Goal: Task Accomplishment & Management: Manage account settings

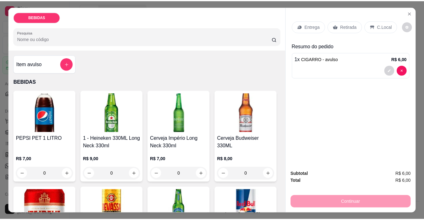
scroll to position [31, 0]
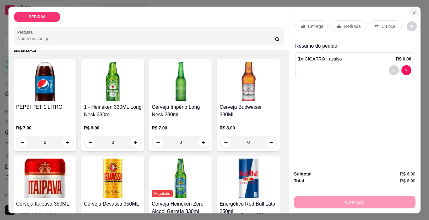
click at [412, 11] on icon "Close" at bounding box center [414, 12] width 5 height 5
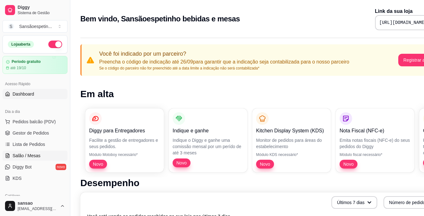
click at [32, 156] on span "Salão / Mesas" at bounding box center [27, 155] width 28 height 6
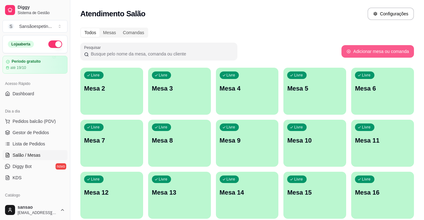
click at [374, 54] on button "Adicionar mesa ou comanda" at bounding box center [378, 51] width 73 height 13
select select "TABLE"
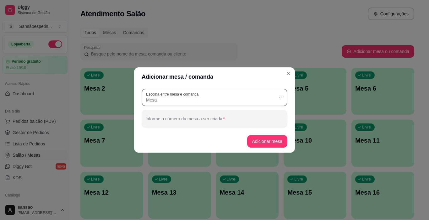
click at [183, 100] on span "Mesa" at bounding box center [210, 100] width 129 height 6
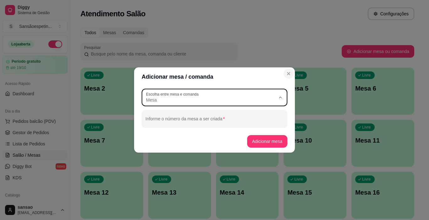
click at [290, 74] on icon "Close" at bounding box center [288, 73] width 5 height 5
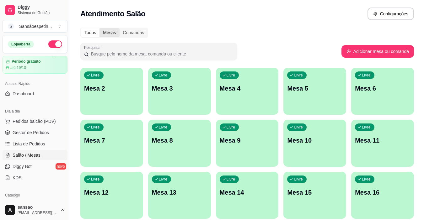
click at [111, 29] on div "Mesas" at bounding box center [110, 32] width 20 height 9
click at [100, 28] on input "Mesas" at bounding box center [100, 28] width 0 height 0
click at [109, 34] on div "Mesas" at bounding box center [110, 32] width 20 height 9
click at [100, 28] on input "Mesas" at bounding box center [100, 28] width 0 height 0
click at [108, 34] on div "Mesas" at bounding box center [110, 32] width 20 height 9
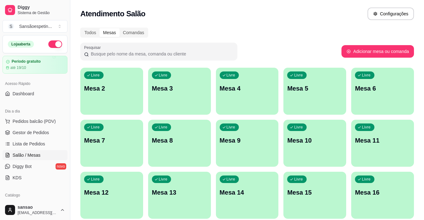
click at [100, 28] on input "Mesas" at bounding box center [100, 28] width 0 height 0
click at [107, 33] on div "Mesas" at bounding box center [110, 32] width 20 height 9
click at [100, 28] on input "Mesas" at bounding box center [100, 28] width 0 height 0
click at [107, 33] on div "Mesas" at bounding box center [110, 32] width 20 height 9
click at [100, 28] on input "Mesas" at bounding box center [100, 28] width 0 height 0
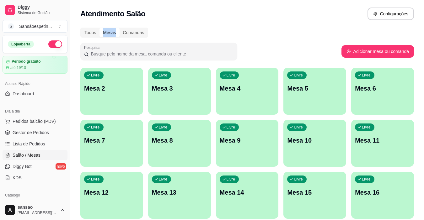
click at [107, 33] on div "Mesas" at bounding box center [110, 32] width 20 height 9
click at [100, 28] on input "Mesas" at bounding box center [100, 28] width 0 height 0
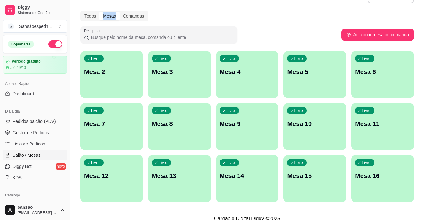
scroll to position [24, 0]
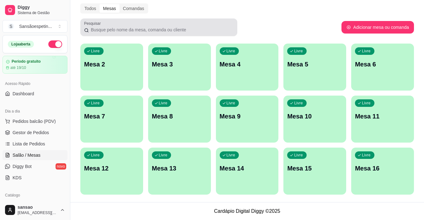
click at [84, 31] on div "Pesquisar" at bounding box center [158, 28] width 157 height 18
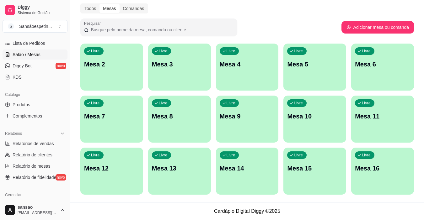
scroll to position [126, 0]
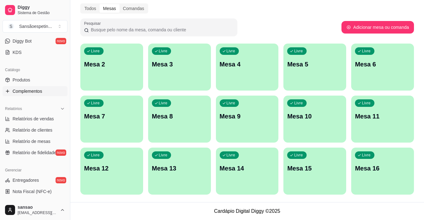
click at [33, 89] on span "Complementos" at bounding box center [28, 91] width 30 height 6
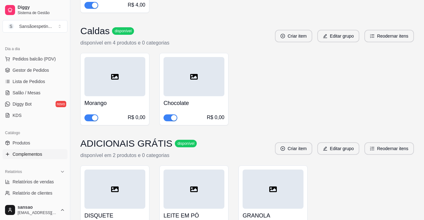
scroll to position [63, 0]
click at [33, 92] on span "Salão / Mesas" at bounding box center [27, 93] width 28 height 6
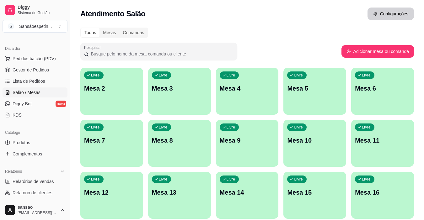
click at [399, 16] on button "Configurações" at bounding box center [391, 14] width 46 height 13
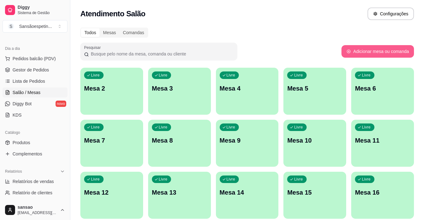
click at [356, 54] on button "Adicionar mesa ou comanda" at bounding box center [378, 51] width 73 height 13
select select "TABLE"
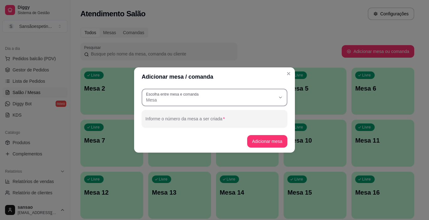
click at [184, 97] on span "Mesa" at bounding box center [210, 100] width 129 height 6
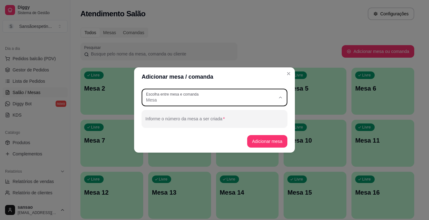
click at [197, 111] on li "Mesa" at bounding box center [214, 116] width 135 height 10
select select
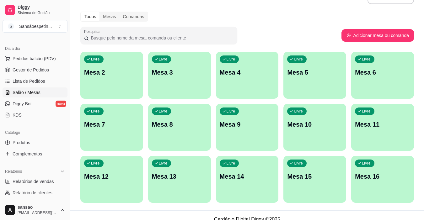
scroll to position [24, 0]
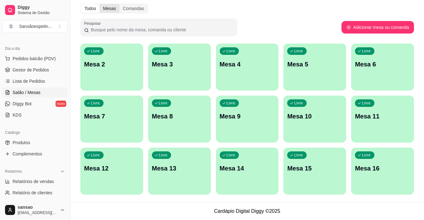
click at [110, 11] on div "Mesas" at bounding box center [110, 8] width 20 height 9
click at [100, 4] on input "Mesas" at bounding box center [100, 4] width 0 height 0
click at [109, 10] on div "Mesas" at bounding box center [110, 8] width 20 height 9
click at [100, 4] on input "Mesas" at bounding box center [100, 4] width 0 height 0
click at [132, 8] on div "Comandas" at bounding box center [134, 8] width 28 height 9
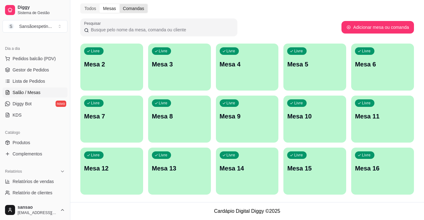
click at [120, 4] on input "Comandas" at bounding box center [120, 4] width 0 height 0
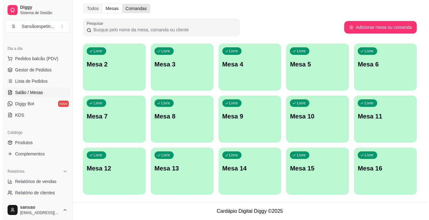
scroll to position [0, 0]
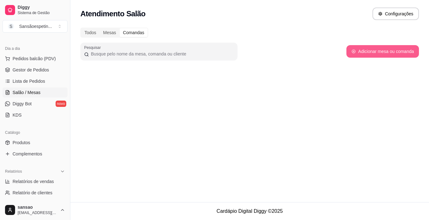
click at [410, 52] on button "Adicionar mesa ou comanda" at bounding box center [382, 51] width 73 height 13
select select "TABLE"
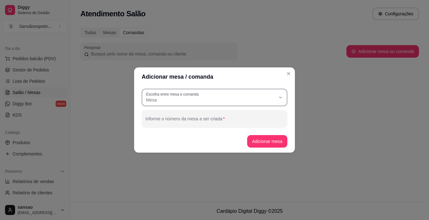
click at [197, 103] on span "Mesa" at bounding box center [210, 100] width 129 height 6
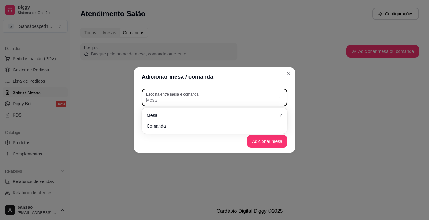
click at [200, 100] on span "Mesa" at bounding box center [210, 100] width 129 height 6
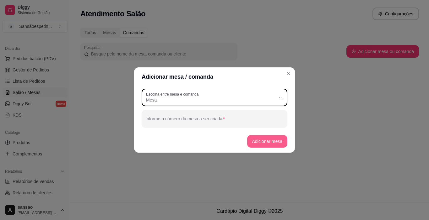
click at [279, 140] on button "Adicionar mesa" at bounding box center [267, 141] width 41 height 13
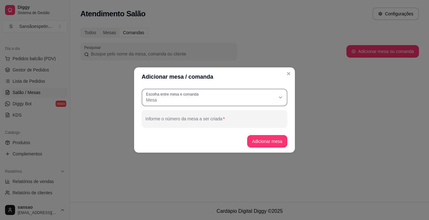
click at [164, 96] on label "Escolha entre mesa e comanda" at bounding box center [173, 94] width 55 height 5
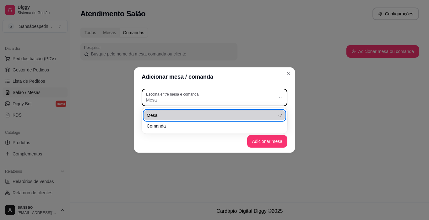
click at [87, 62] on div "Adicionar mesa / comanda TABLE Escolha entre mesa e comanda Mesa Comanda Escolh…" at bounding box center [214, 110] width 429 height 220
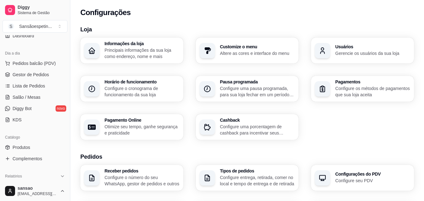
scroll to position [31, 0]
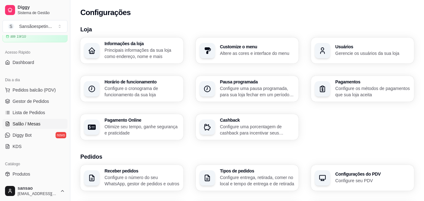
click at [33, 125] on span "Salão / Mesas" at bounding box center [27, 124] width 28 height 6
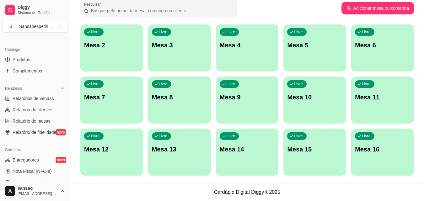
scroll to position [157, 0]
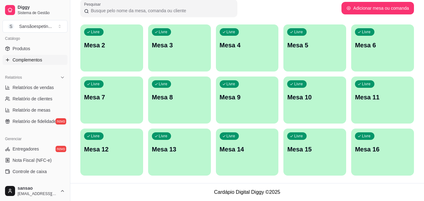
click at [33, 60] on span "Complementos" at bounding box center [28, 60] width 30 height 6
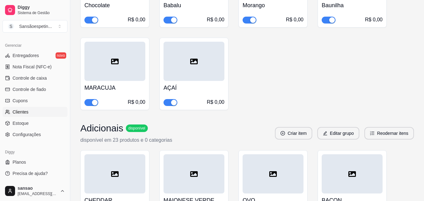
scroll to position [283, 0]
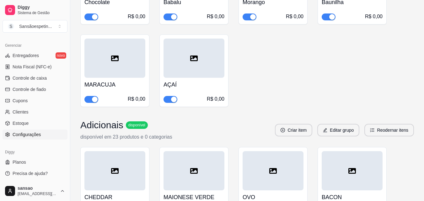
click at [30, 137] on span "Configurações" at bounding box center [27, 135] width 28 height 6
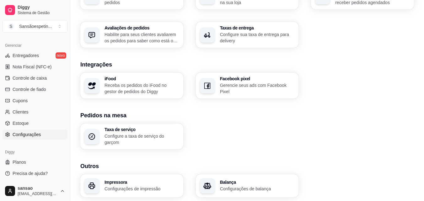
scroll to position [239, 0]
